Goal: Task Accomplishment & Management: Manage account settings

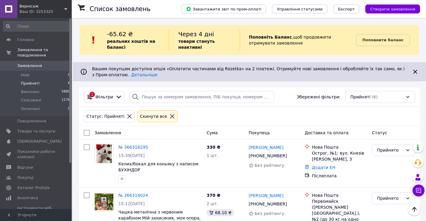
scroll to position [120, 0]
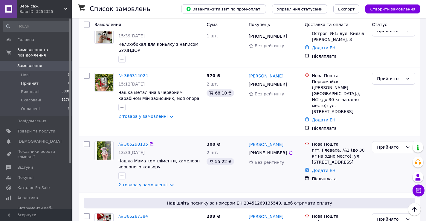
click at [127, 142] on link "№ 366298135" at bounding box center [133, 144] width 30 height 5
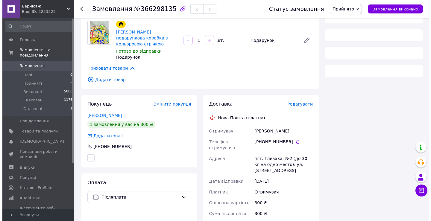
scroll to position [120, 0]
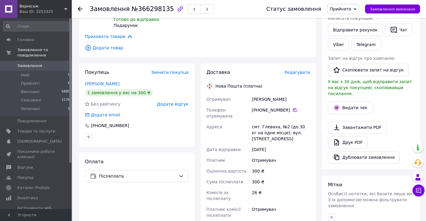
click at [302, 70] on span "Редагувати" at bounding box center [297, 72] width 25 height 5
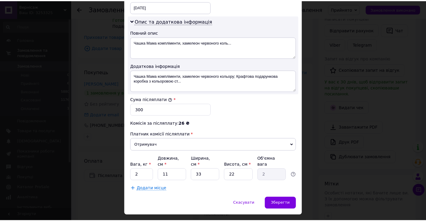
scroll to position [302, 0]
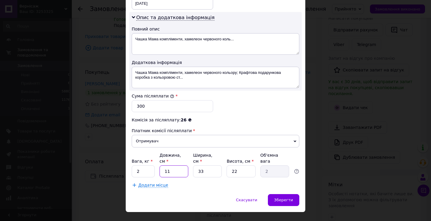
click at [173, 165] on input "11" at bounding box center [173, 171] width 29 height 12
type input "1"
type input "0.18"
type input "17"
type input "3.09"
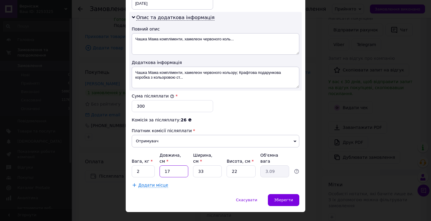
type input "17"
click at [214, 165] on input "33" at bounding box center [207, 171] width 29 height 12
type input "3"
type input "0.28"
type input "1"
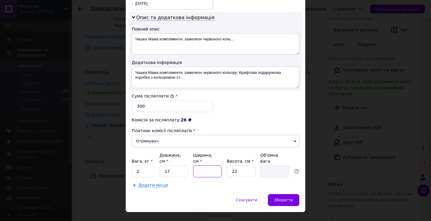
type input "0.1"
type input "12"
type input "1.12"
type input "12"
click at [242, 165] on input "22" at bounding box center [240, 171] width 29 height 12
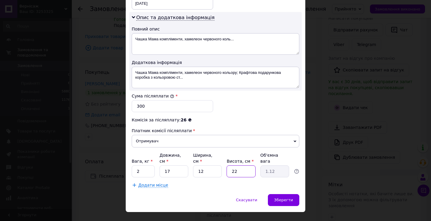
type input "2"
type input "0.1"
type input "1"
type input "0.1"
type input "10"
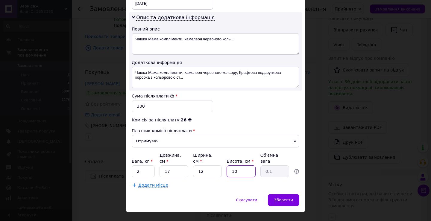
type input "0.51"
type input "10"
drag, startPoint x: 128, startPoint y: 161, endPoint x: 125, endPoint y: 162, distance: 3.7
type input "0.5"
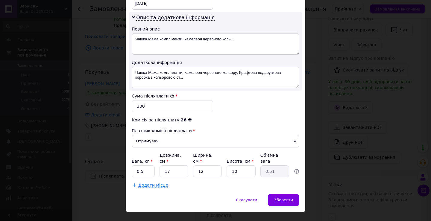
click at [282, 198] on span "Зберегти" at bounding box center [283, 200] width 19 height 4
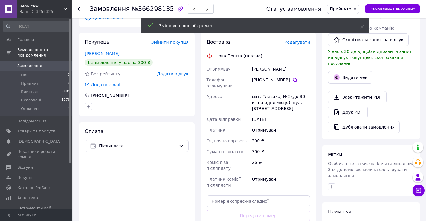
scroll to position [179, 0]
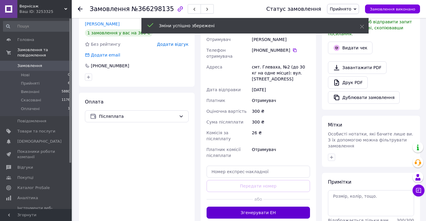
click at [274, 207] on button "Згенерувати ЕН" at bounding box center [259, 213] width 104 height 12
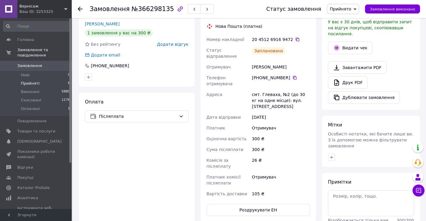
click at [37, 81] on span "Прийняті" at bounding box center [30, 83] width 19 height 5
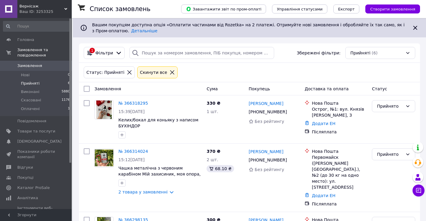
scroll to position [57, 0]
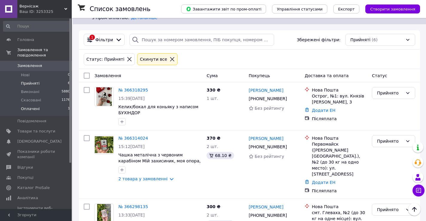
click at [39, 105] on li "Оплачені 1" at bounding box center [37, 110] width 74 height 11
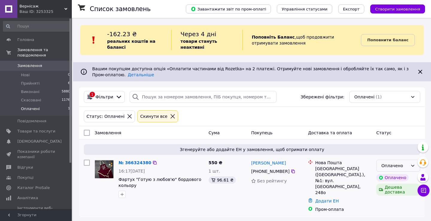
click at [386, 162] on div "Оплачено" at bounding box center [394, 165] width 27 height 7
click at [388, 180] on li "Прийнято" at bounding box center [397, 178] width 43 height 11
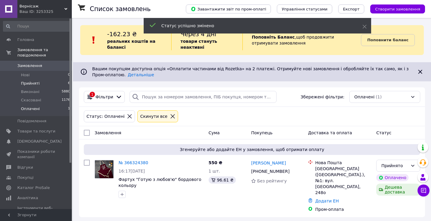
click at [35, 81] on span "Прийняті" at bounding box center [30, 83] width 19 height 5
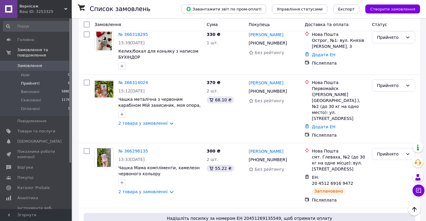
scroll to position [100, 0]
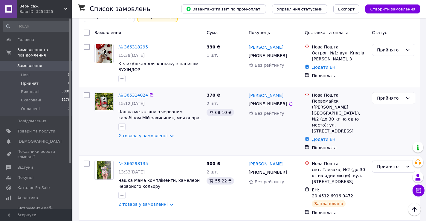
click at [133, 97] on link "№ 366314024" at bounding box center [133, 95] width 30 height 5
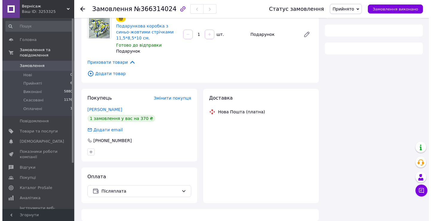
scroll to position [100, 0]
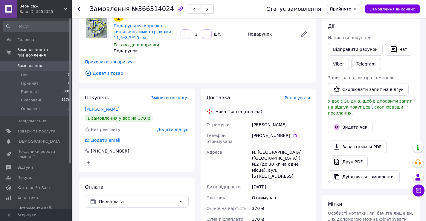
click at [303, 95] on div "Редагувати" at bounding box center [297, 98] width 25 height 6
click at [303, 95] on span "Редагувати" at bounding box center [297, 97] width 25 height 5
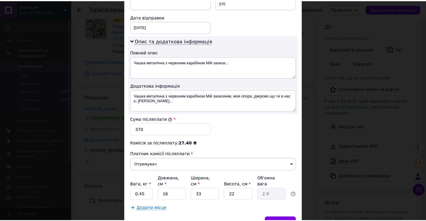
scroll to position [302, 0]
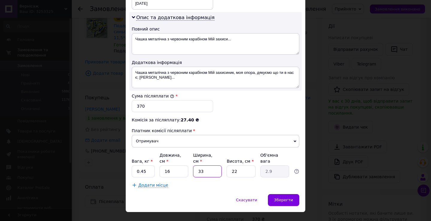
click at [207, 165] on input "33" at bounding box center [207, 171] width 29 height 12
type input "3"
type input "0.26"
type input "1"
type input "0.1"
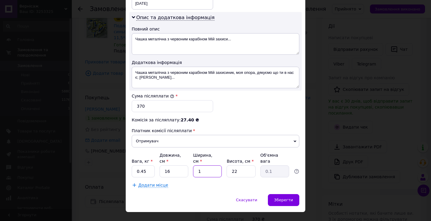
type input "12"
type input "1.06"
type input "12"
click at [236, 165] on input "22" at bounding box center [240, 171] width 29 height 12
type input "2"
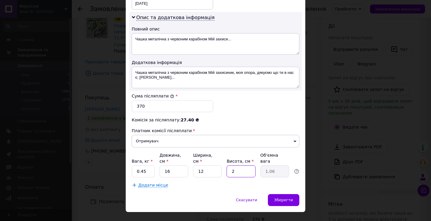
type input "0.1"
type input "1"
type input "0.1"
type input "10"
type input "0.48"
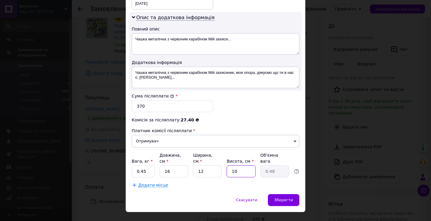
type input "10"
click at [147, 165] on input "0.45" at bounding box center [143, 171] width 23 height 12
click at [292, 194] on div "Зберегти" at bounding box center [283, 200] width 31 height 12
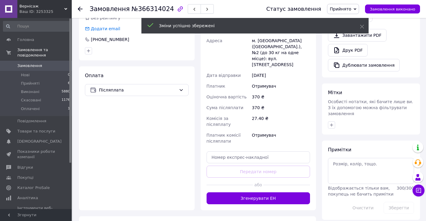
scroll to position [250, 0]
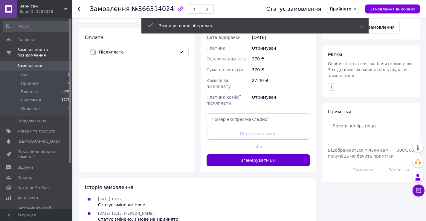
click at [286, 154] on button "Згенерувати ЕН" at bounding box center [259, 160] width 104 height 12
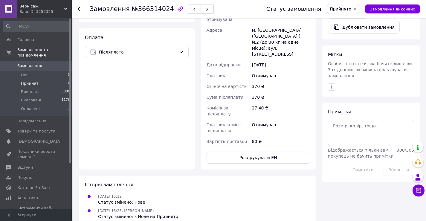
click at [30, 81] on span "Прийняті" at bounding box center [30, 83] width 19 height 5
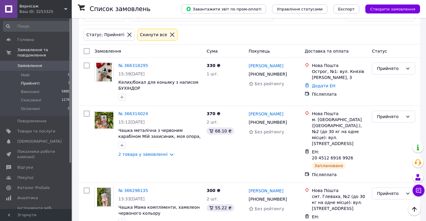
scroll to position [60, 0]
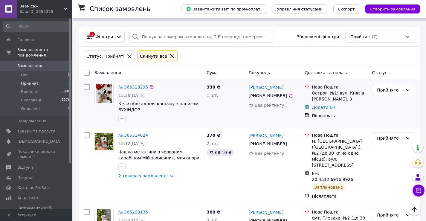
click at [138, 88] on link "№ 366318295" at bounding box center [133, 87] width 30 height 5
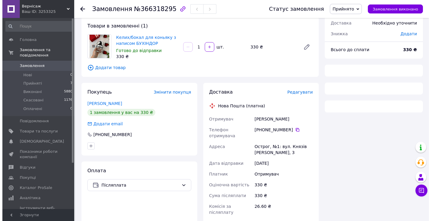
scroll to position [60, 0]
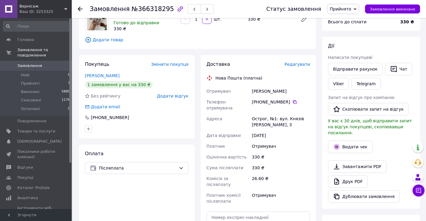
click at [305, 65] on span "Редагувати" at bounding box center [297, 64] width 25 height 5
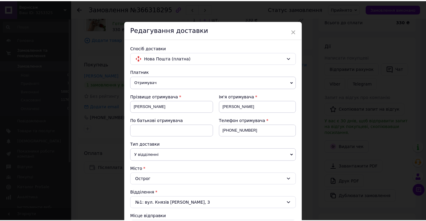
scroll to position [235, 0]
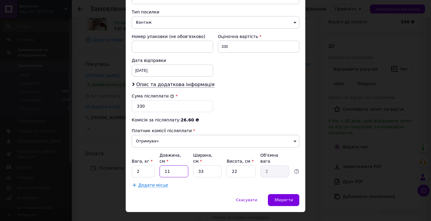
click at [177, 165] on input "11" at bounding box center [173, 171] width 29 height 12
type input "1"
type input "0.18"
type input "17"
type input "3.09"
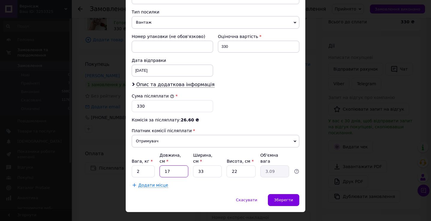
type input "17"
click at [214, 165] on input "33" at bounding box center [207, 171] width 29 height 12
type input "3"
type input "0.28"
type input "1"
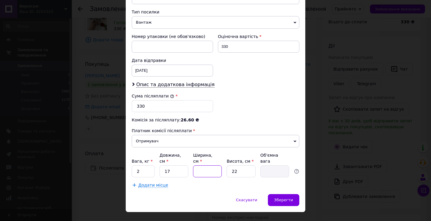
type input "0.1"
type input "12"
type input "1.12"
type input "12"
click at [248, 165] on input "22" at bounding box center [240, 171] width 29 height 12
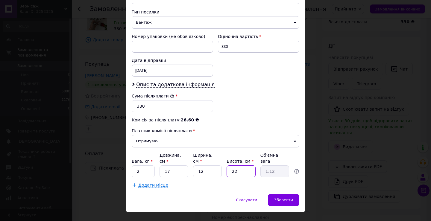
type input "2"
type input "0.1"
type input "1"
type input "0.1"
type input "10"
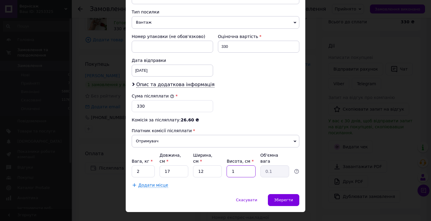
type input "0.51"
type input "10"
drag, startPoint x: 144, startPoint y: 161, endPoint x: 135, endPoint y: 161, distance: 9.0
click at [135, 165] on input "2" at bounding box center [143, 171] width 23 height 12
type input "0.5"
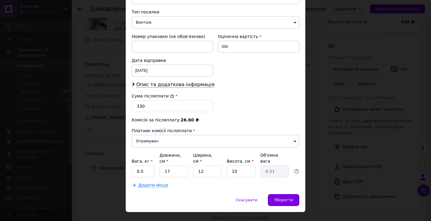
drag, startPoint x: 290, startPoint y: 190, endPoint x: 263, endPoint y: 178, distance: 29.2
click at [291, 198] on span "Зберегти" at bounding box center [283, 200] width 19 height 4
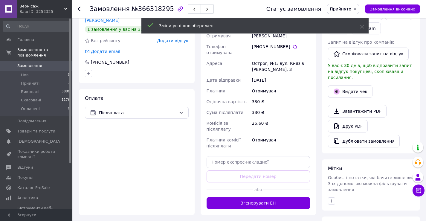
scroll to position [120, 0]
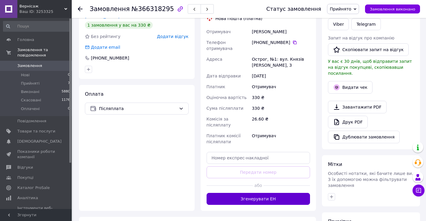
drag, startPoint x: 286, startPoint y: 190, endPoint x: 248, endPoint y: 174, distance: 42.1
click at [287, 193] on button "Згенерувати ЕН" at bounding box center [259, 199] width 104 height 12
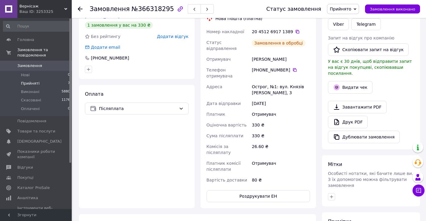
click at [30, 81] on span "Прийняті" at bounding box center [30, 83] width 19 height 5
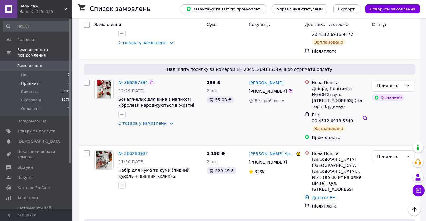
scroll to position [370, 0]
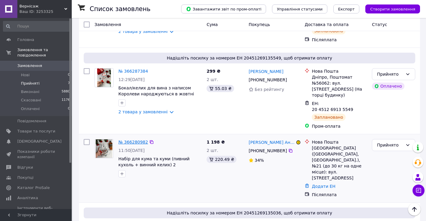
click at [129, 140] on link "№ 366280982" at bounding box center [133, 142] width 30 height 5
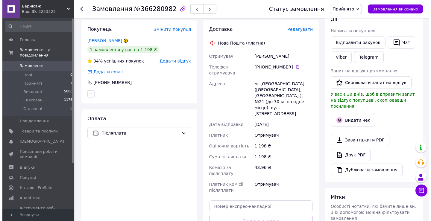
scroll to position [85, 0]
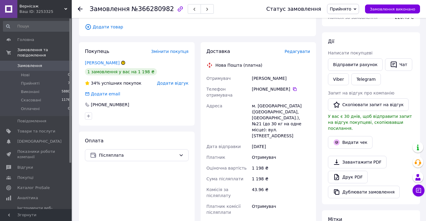
click at [299, 49] on span "Редагувати" at bounding box center [297, 51] width 25 height 5
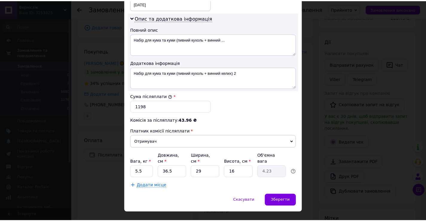
scroll to position [302, 0]
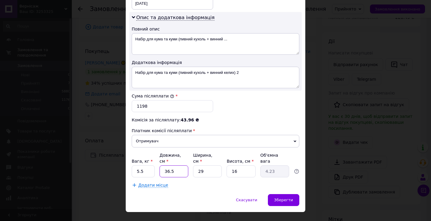
drag, startPoint x: 178, startPoint y: 159, endPoint x: 167, endPoint y: 161, distance: 10.9
click at [167, 165] on input "36.5" at bounding box center [173, 171] width 29 height 12
type input "35"
type input "4.06"
type input "35"
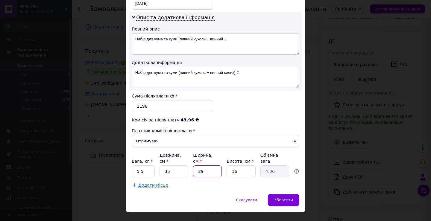
click at [204, 165] on input "29" at bounding box center [207, 171] width 29 height 12
type input "2"
type input "0.28"
type input "3"
type input "0.42"
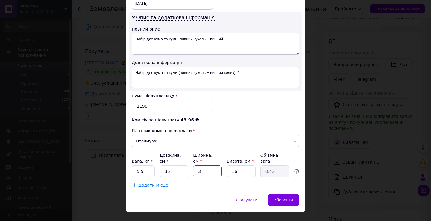
type input "30"
type input "4.2"
type input "30"
click at [240, 165] on input "16" at bounding box center [240, 171] width 29 height 12
type input "1"
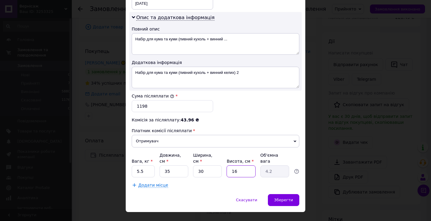
type input "0.26"
type input "3"
type input "0.79"
type input "32"
type input "8.4"
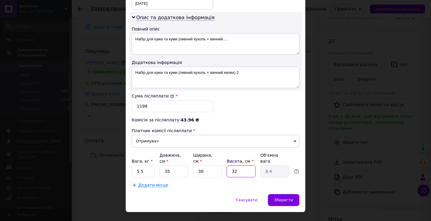
type input "32"
drag, startPoint x: 145, startPoint y: 161, endPoint x: 135, endPoint y: 162, distance: 10.3
click at [135, 165] on input "5.5" at bounding box center [143, 171] width 23 height 12
type input "4"
click at [277, 198] on span "Зберегти" at bounding box center [283, 200] width 19 height 4
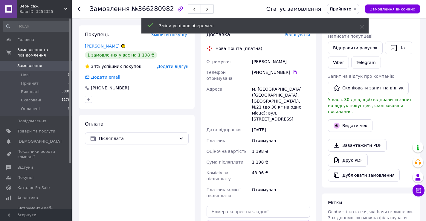
scroll to position [115, 0]
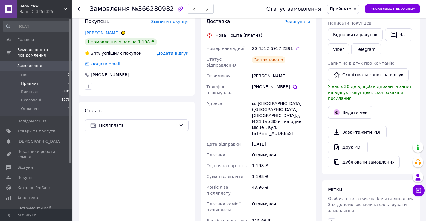
click at [57, 79] on li "Прийняті 7" at bounding box center [37, 83] width 74 height 8
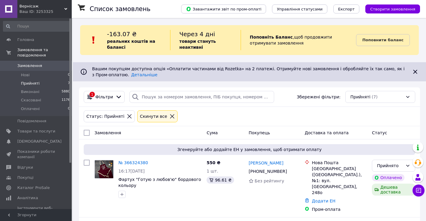
click at [51, 79] on li "Прийняті 7" at bounding box center [37, 83] width 74 height 8
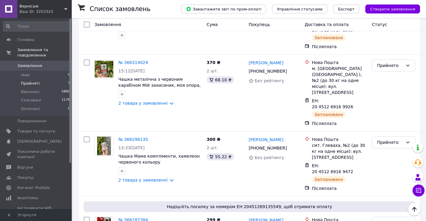
scroll to position [175, 0]
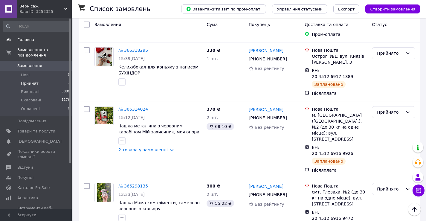
click at [48, 39] on span "Головна" at bounding box center [36, 39] width 38 height 5
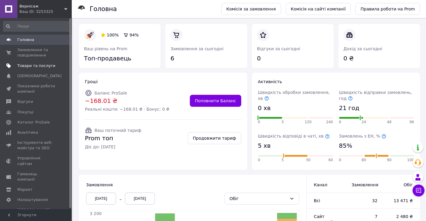
click at [44, 62] on link "Товари та послуги" at bounding box center [37, 66] width 74 height 10
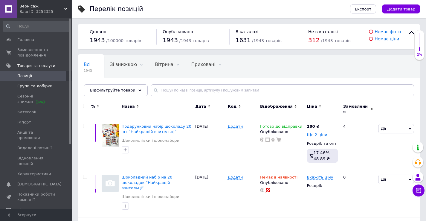
click at [42, 84] on span "Групи та добірки" at bounding box center [34, 85] width 35 height 5
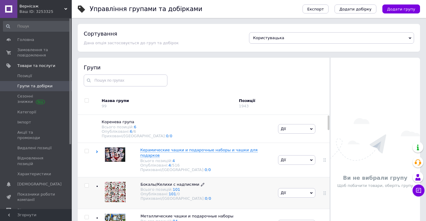
click at [162, 183] on span "Бокалы/Келихи с надписями" at bounding box center [170, 184] width 59 height 4
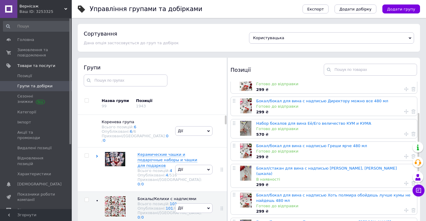
scroll to position [90, 0]
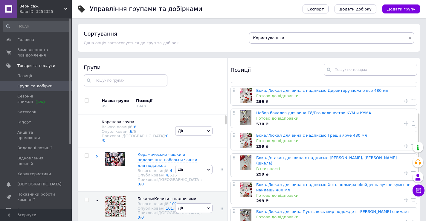
click at [277, 133] on link "Бокал/бокал для вина с надписью Греши ярче 480 мл" at bounding box center [311, 135] width 111 height 4
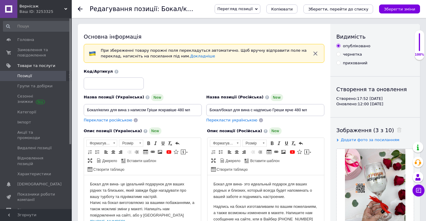
click at [78, 10] on icon at bounding box center [80, 9] width 5 height 5
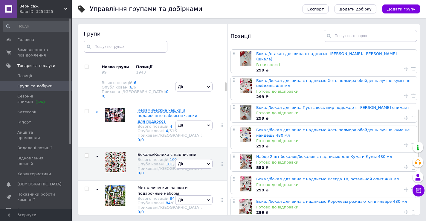
scroll to position [160, 0]
